Goal: Transaction & Acquisition: Book appointment/travel/reservation

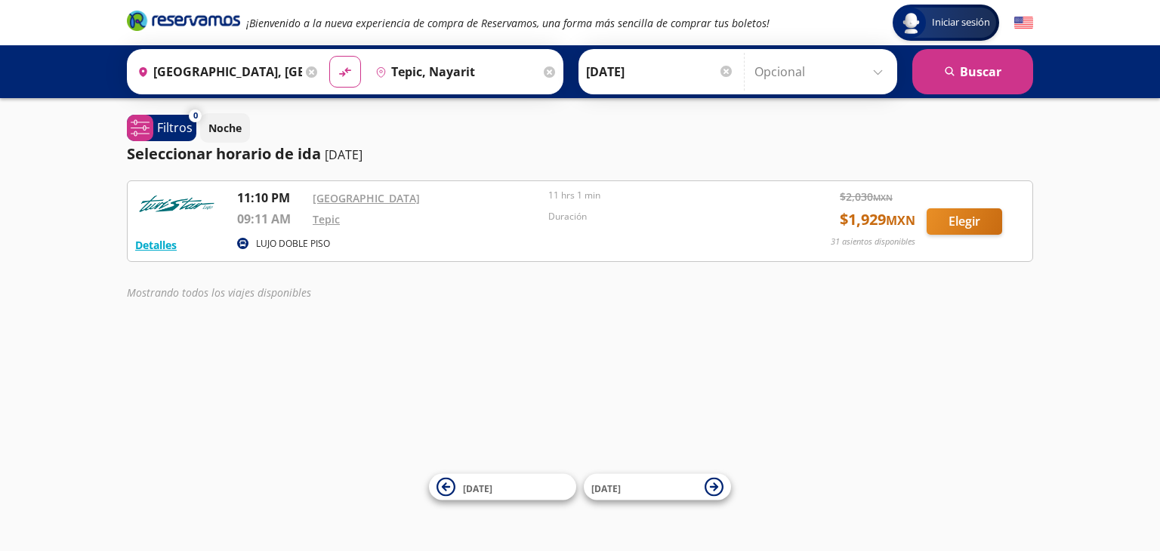
click at [969, 263] on div "Detalles LUJO DOBLE PISO 11:10 PM [GEOGRAPHIC_DATA] 09:11 AM Tepic 11 hrs 1 min…" at bounding box center [580, 244] width 906 height 128
click at [957, 220] on button "Elegir" at bounding box center [964, 221] width 76 height 26
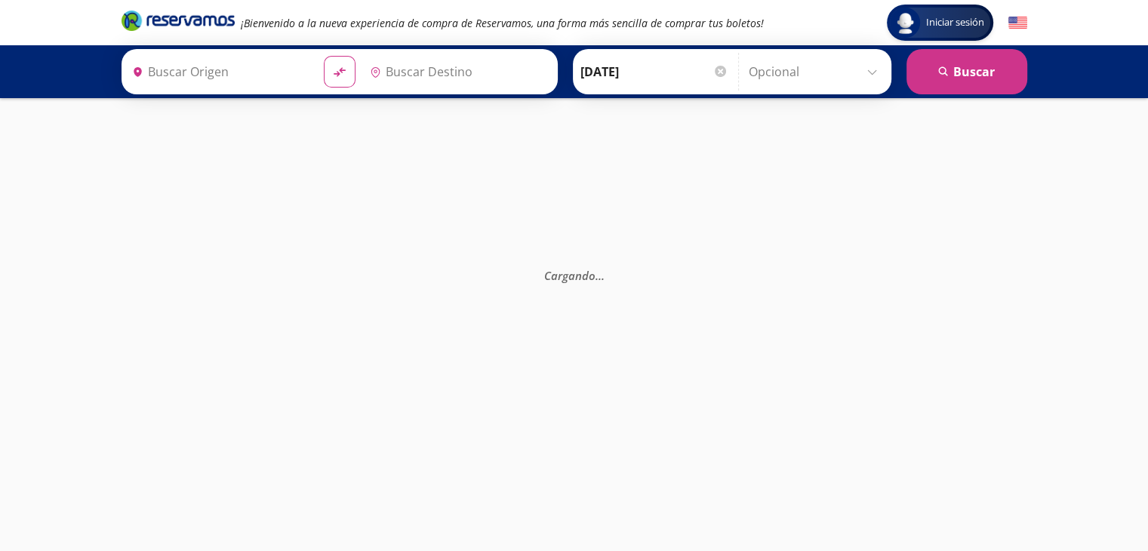
type input "[GEOGRAPHIC_DATA], [GEOGRAPHIC_DATA]"
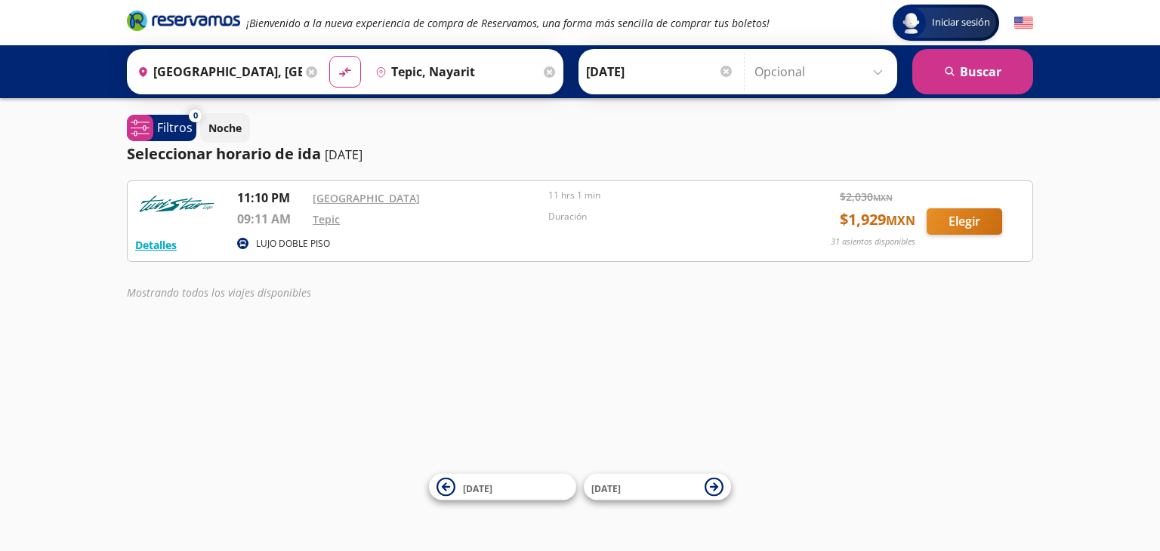
click at [416, 69] on input "Tepic, Nayarit" at bounding box center [454, 72] width 171 height 38
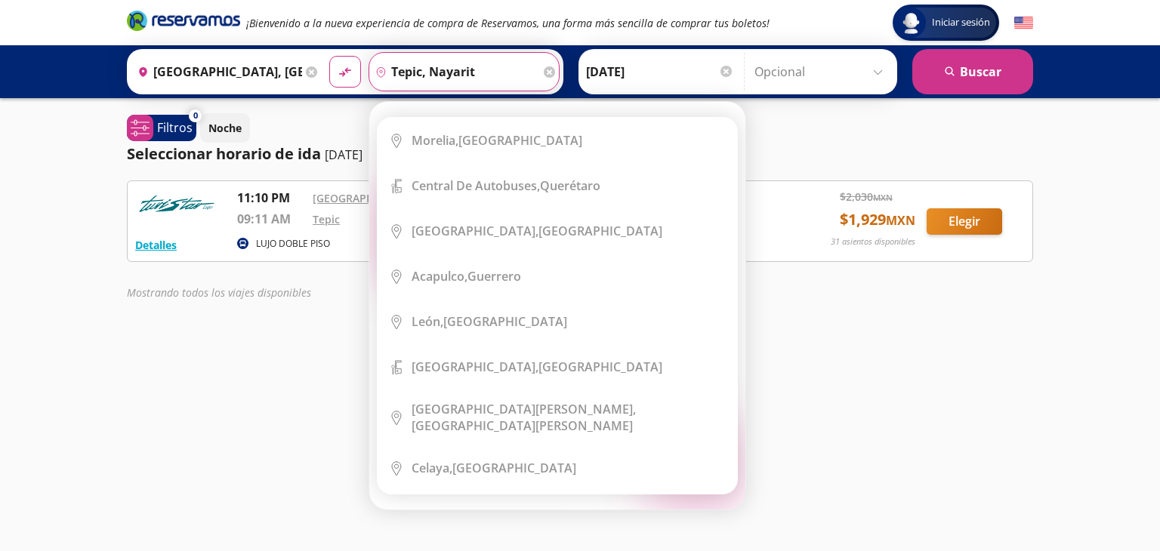
click at [485, 69] on input "Tepic, Nayarit" at bounding box center [454, 72] width 171 height 38
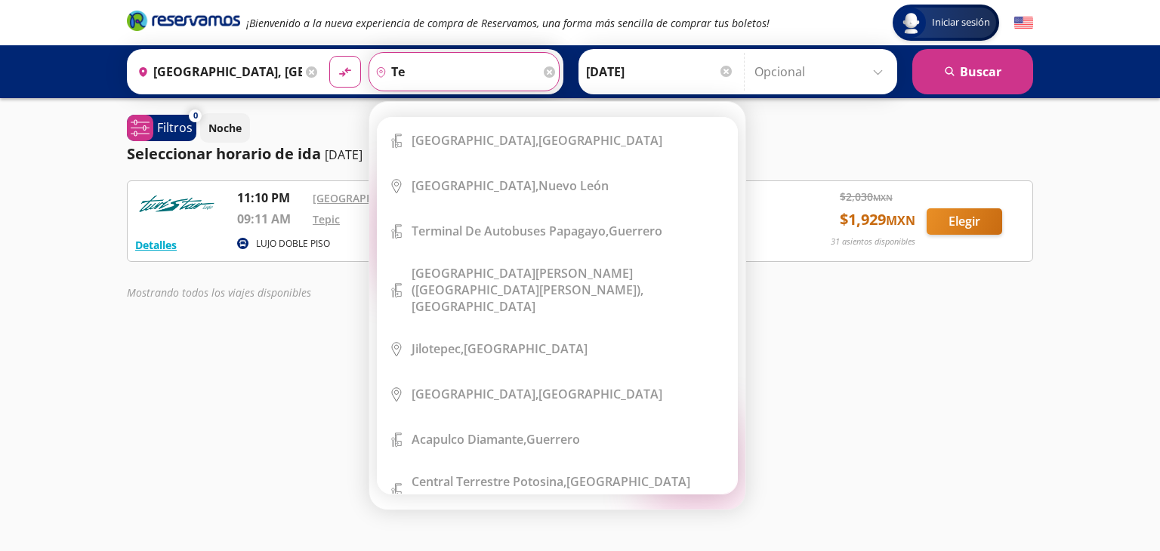
type input "t"
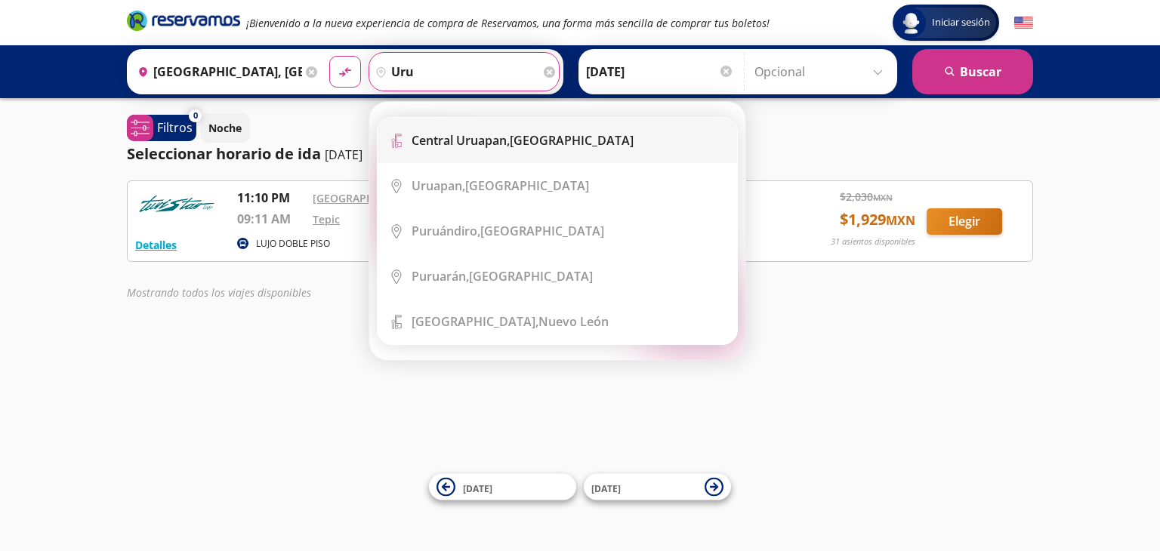
click at [540, 137] on div "Central Uruapan, [GEOGRAPHIC_DATA]" at bounding box center [522, 140] width 222 height 17
type input "Central Uruapan, [GEOGRAPHIC_DATA]"
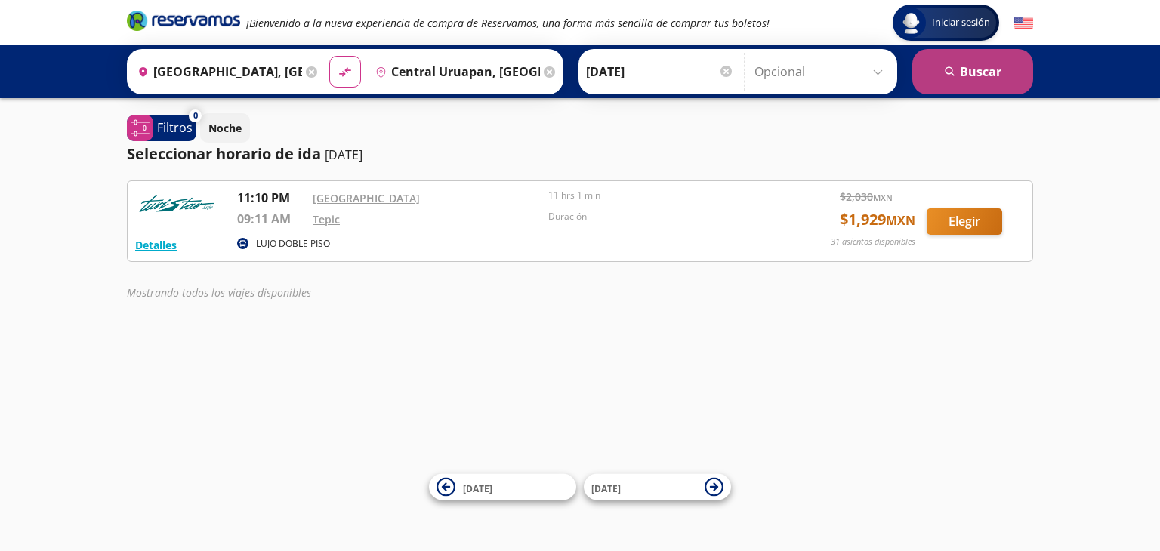
click at [949, 67] on icon "search" at bounding box center [950, 71] width 11 height 11
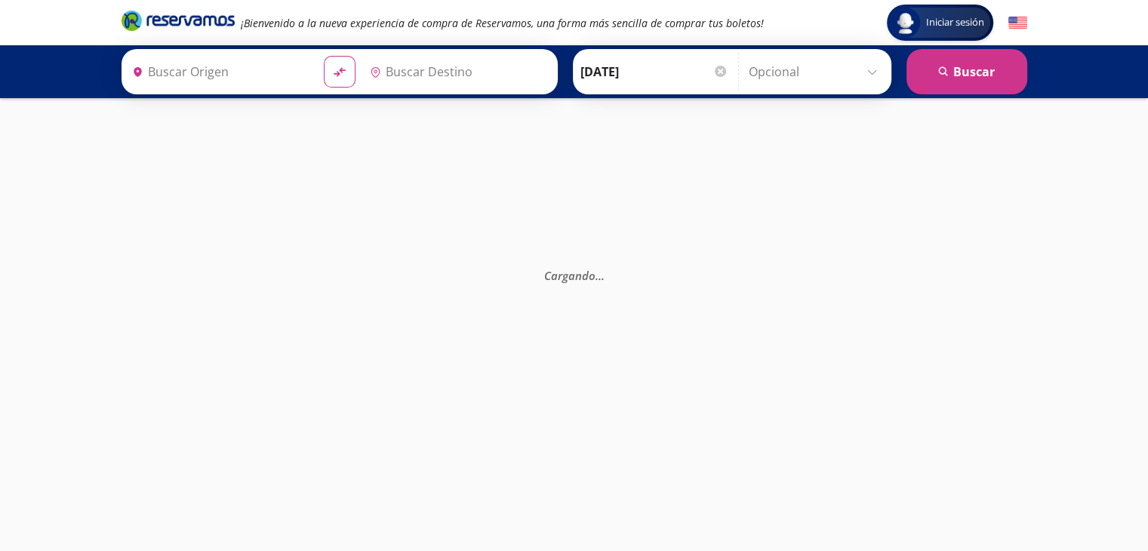
type input "Central Uruapan, [GEOGRAPHIC_DATA]"
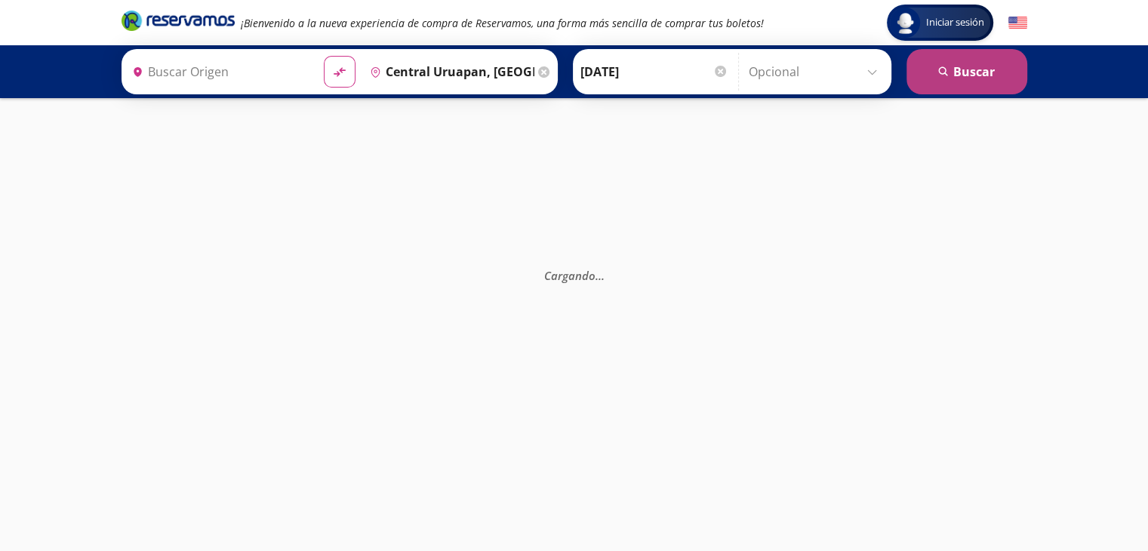
type input "[GEOGRAPHIC_DATA], [GEOGRAPHIC_DATA]"
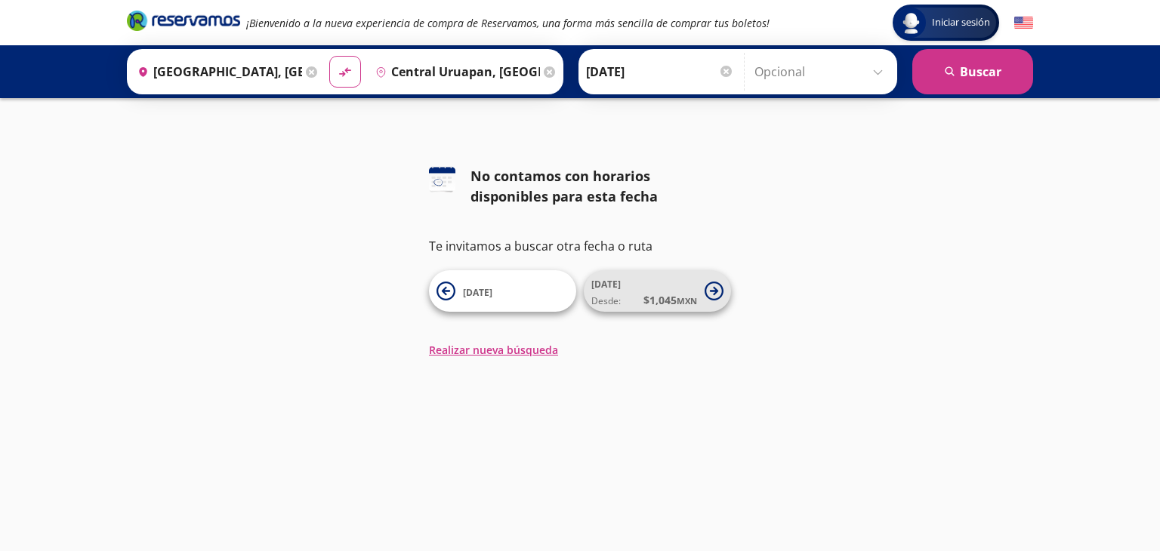
click at [713, 291] on icon at bounding box center [714, 291] width 8 height 8
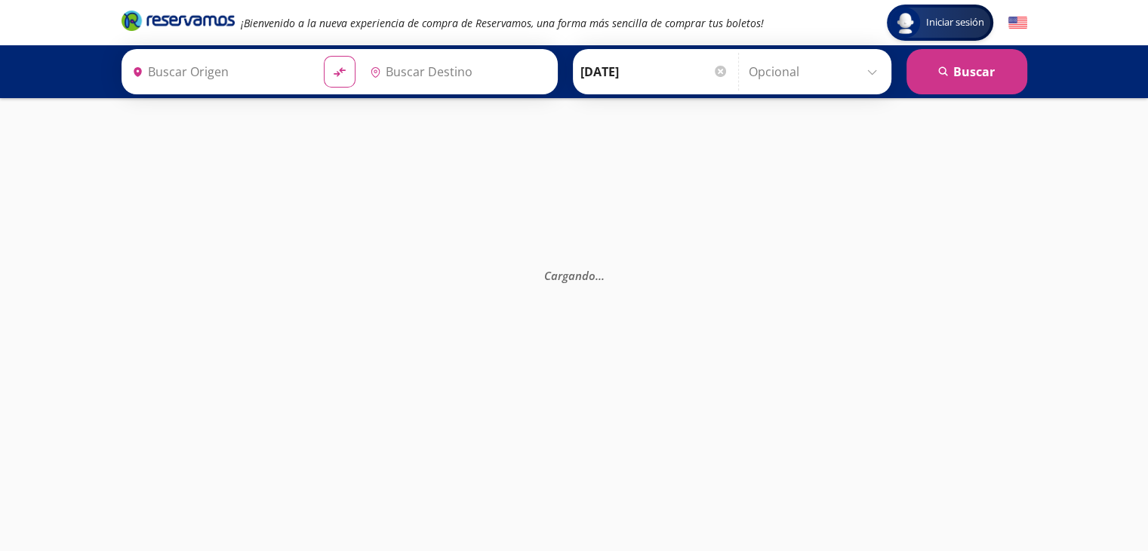
type input "Central Uruapan, [GEOGRAPHIC_DATA]"
type input "[GEOGRAPHIC_DATA], [GEOGRAPHIC_DATA]"
